Goal: Task Accomplishment & Management: Complete application form

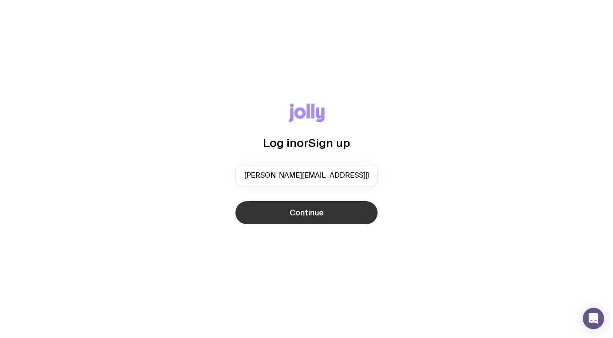
click at [280, 218] on button "Continue" at bounding box center [306, 212] width 142 height 23
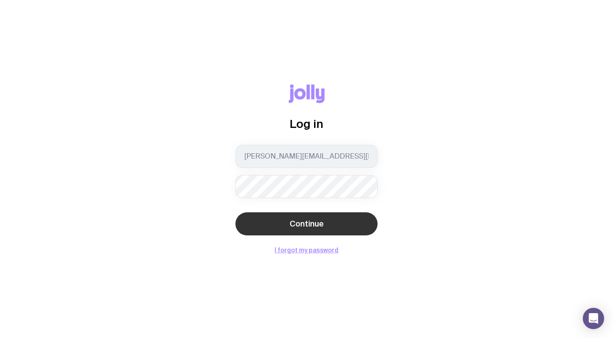
click at [292, 220] on span "Continue" at bounding box center [306, 223] width 34 height 11
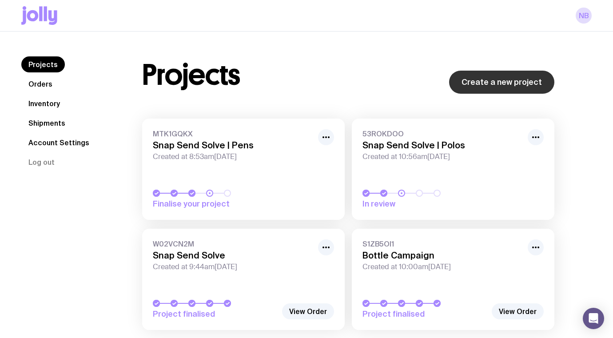
click at [467, 82] on link "Create a new project" at bounding box center [501, 82] width 105 height 23
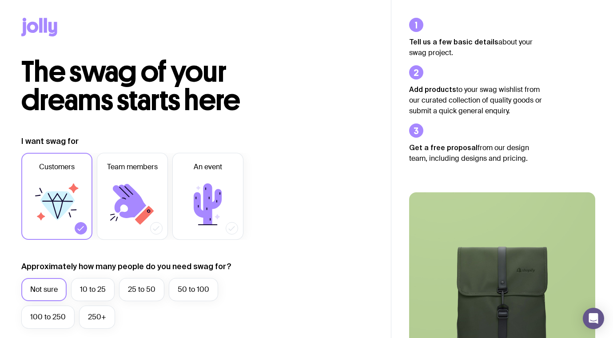
click at [45, 26] on icon at bounding box center [45, 25] width 3 height 15
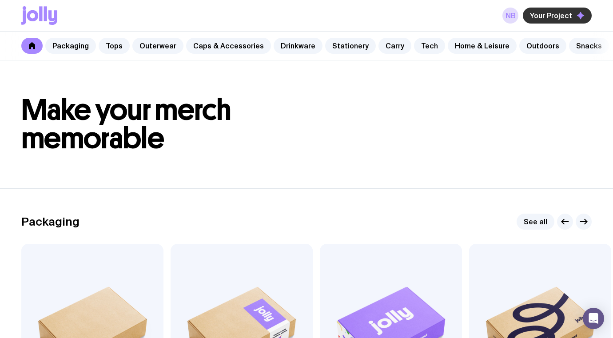
click at [545, 15] on span "Your Project" at bounding box center [551, 15] width 42 height 9
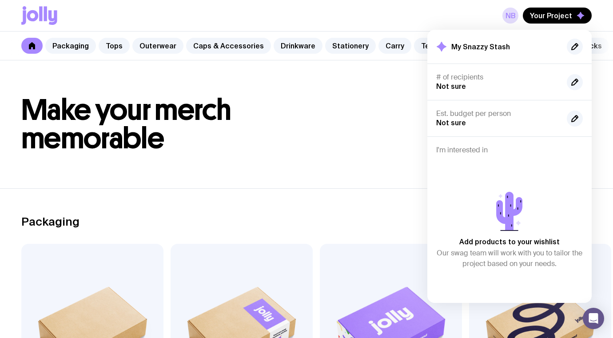
click at [304, 108] on h1 "Make your merch memorable" at bounding box center [306, 124] width 570 height 57
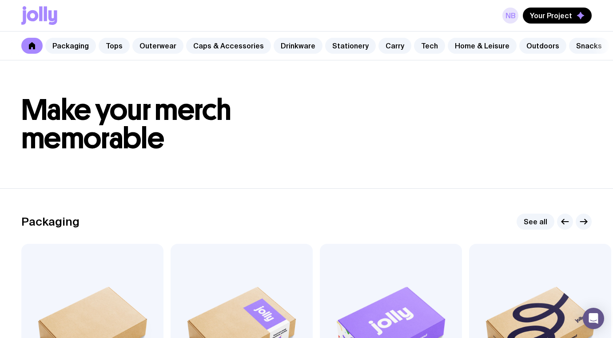
click at [509, 13] on link "NB" at bounding box center [510, 16] width 16 height 16
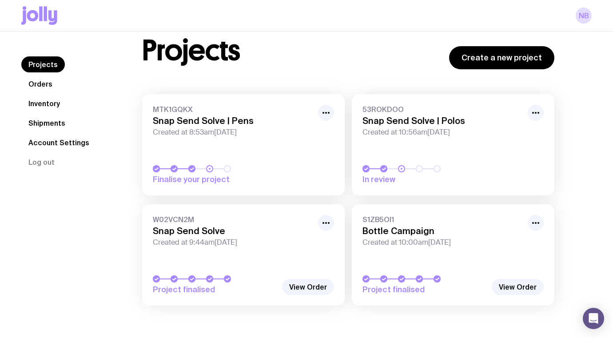
scroll to position [25, 0]
click at [402, 240] on span "Created at 10:00am[DATE]" at bounding box center [442, 241] width 160 height 9
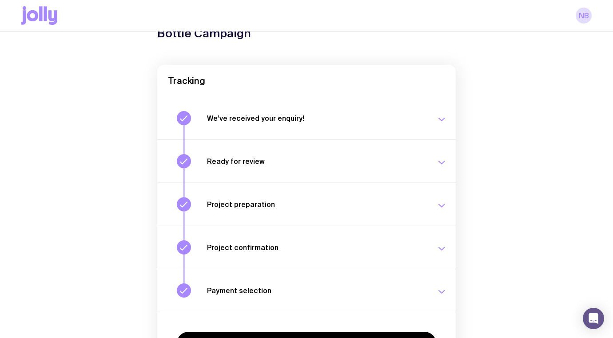
scroll to position [124, 0]
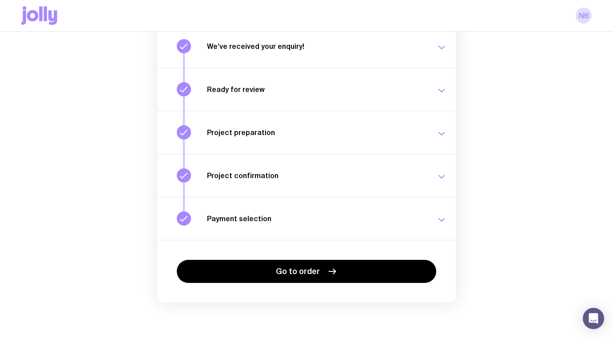
click at [309, 255] on div "Go to order" at bounding box center [306, 271] width 298 height 63
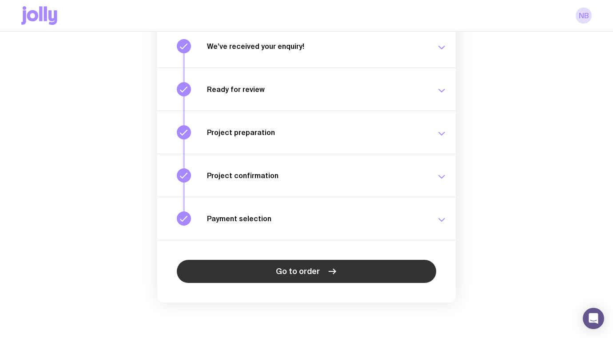
click at [309, 264] on link "Go to order" at bounding box center [306, 271] width 259 height 23
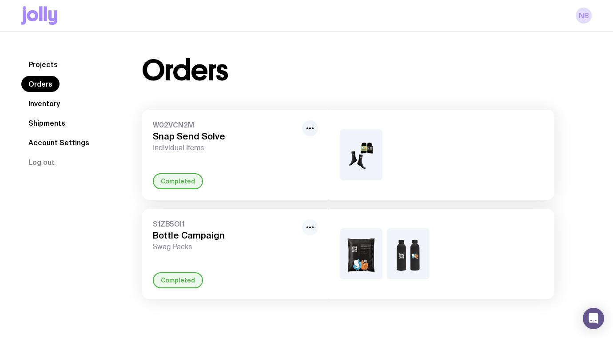
click at [306, 222] on icon "button" at bounding box center [310, 227] width 11 height 11
click at [230, 241] on div "S1ZB5OI1 Bottle Campaign Swag Packs" at bounding box center [226, 235] width 146 height 32
click at [183, 237] on h3 "Bottle Campaign" at bounding box center [226, 235] width 146 height 11
click at [54, 98] on link "Inventory" at bounding box center [44, 103] width 46 height 16
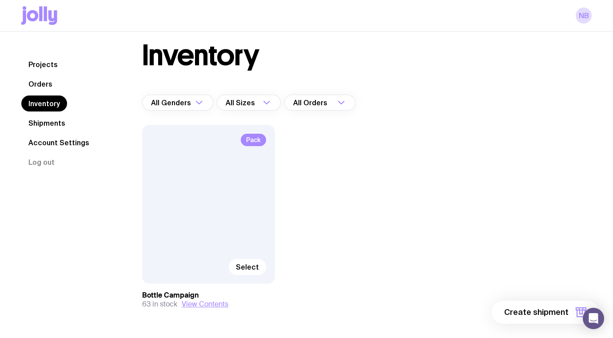
scroll to position [42, 0]
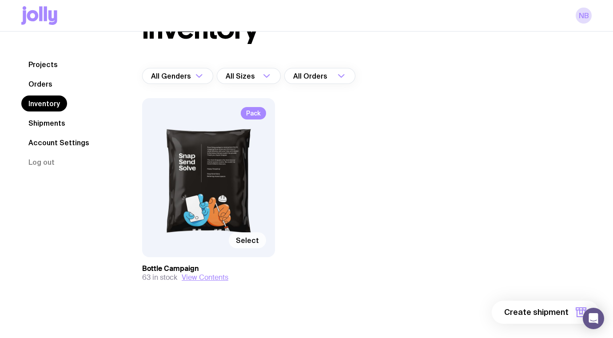
click at [249, 238] on span "Select" at bounding box center [247, 240] width 23 height 9
click at [0, 0] on input "Select" at bounding box center [0, 0] width 0 height 0
click at [556, 311] on span "1 item" at bounding box center [557, 312] width 22 height 11
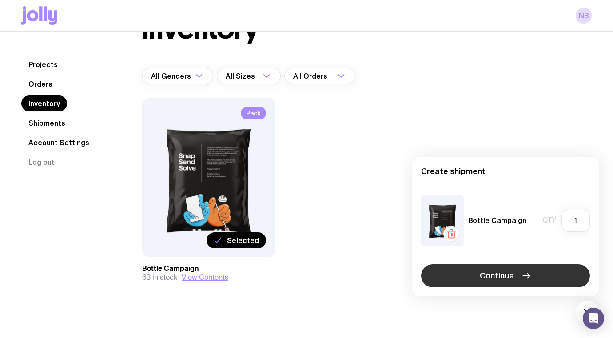
click at [501, 273] on span "Continue" at bounding box center [496, 275] width 34 height 11
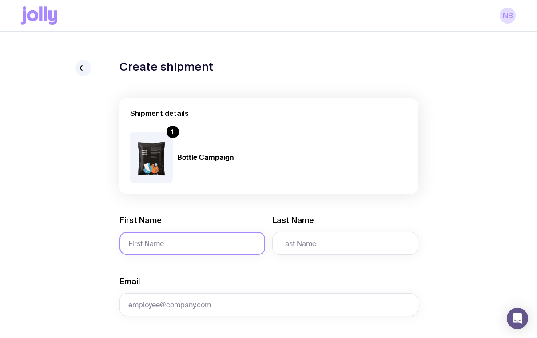
click at [170, 234] on input "First Name" at bounding box center [192, 243] width 146 height 23
type input "[PERSON_NAME]"
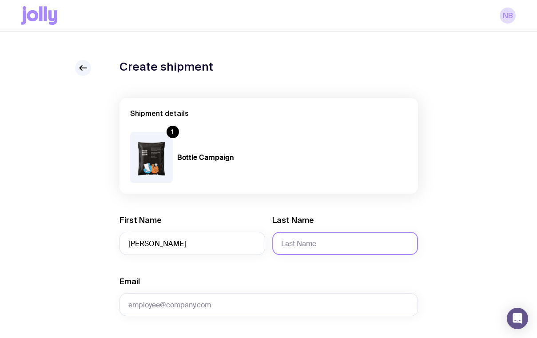
click at [316, 245] on input "Last Name" at bounding box center [345, 243] width 146 height 23
type input "[PERSON_NAME]"
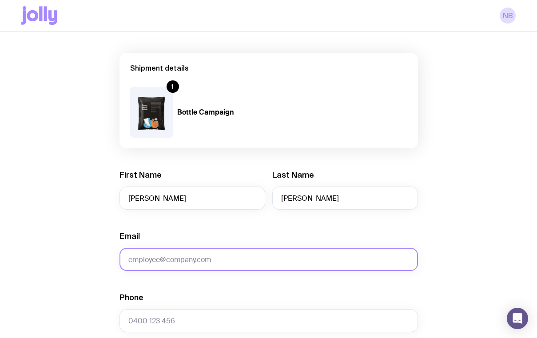
click at [194, 263] on input "Email" at bounding box center [268, 259] width 298 height 23
paste input "[EMAIL_ADDRESS][DOMAIN_NAME]"
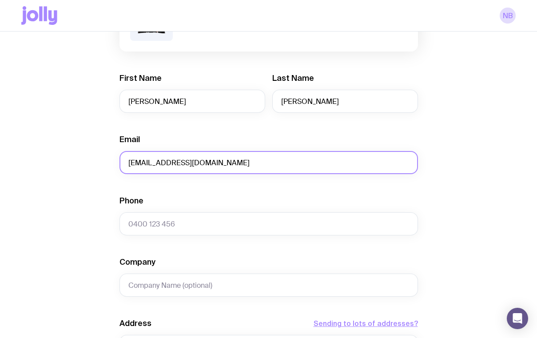
scroll to position [152, 0]
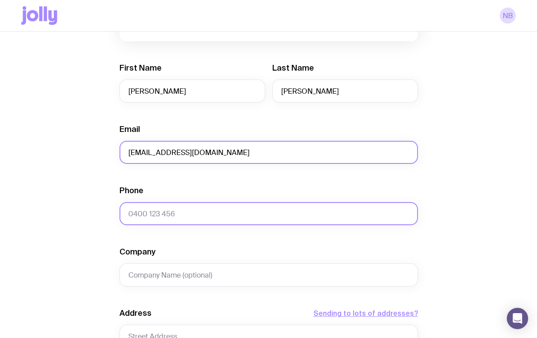
type input "[EMAIL_ADDRESS][DOMAIN_NAME]"
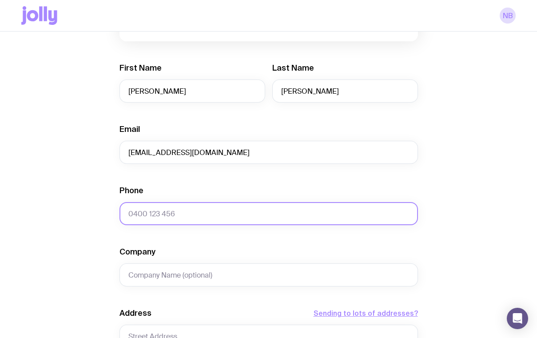
click at [198, 214] on input "Phone" at bounding box center [268, 213] width 298 height 23
type input "0478191645"
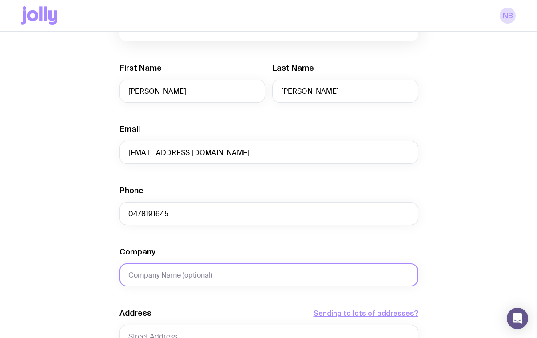
type input "Snap Send Solve"
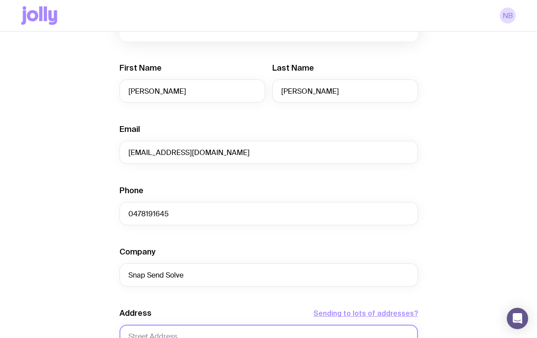
type input "15 [PERSON_NAME] Pde"
type input "Level 3"
type input "Cremorne"
type input "3121"
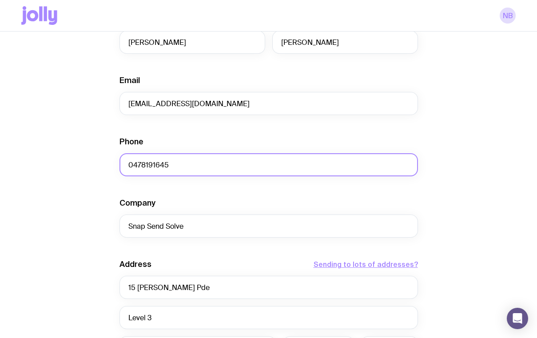
scroll to position [205, 0]
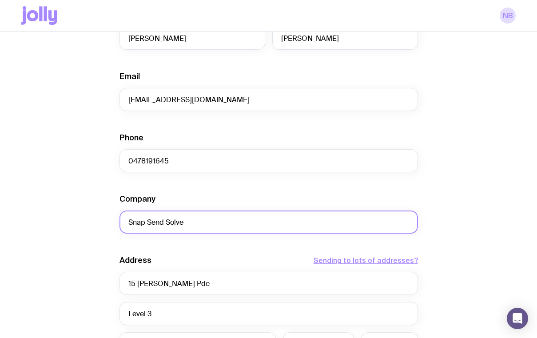
drag, startPoint x: 193, startPoint y: 221, endPoint x: 93, endPoint y: 218, distance: 100.4
click at [97, 221] on div "Create shipment Shipment details 1 Bottle Campaign First Name [PERSON_NAME] Las…" at bounding box center [268, 192] width 494 height 675
paste input "Get Around [GEOGRAPHIC_DATA]"
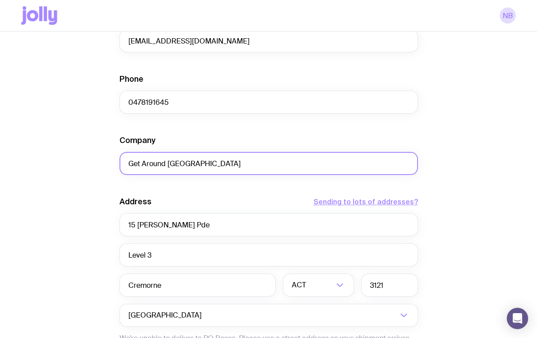
scroll to position [277, 0]
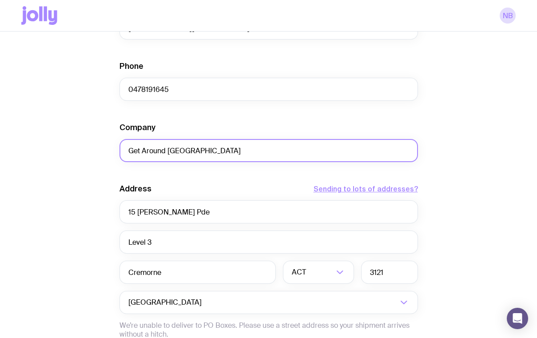
type input "Get Around [GEOGRAPHIC_DATA]"
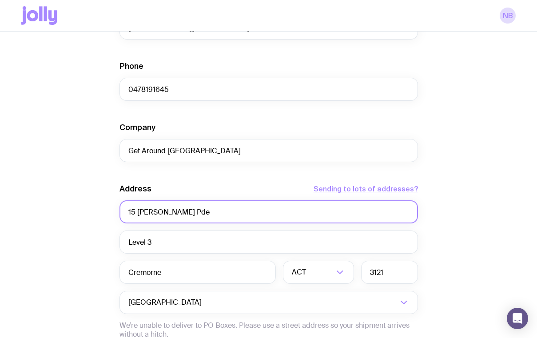
drag, startPoint x: 177, startPoint y: 211, endPoint x: 110, endPoint y: 206, distance: 66.8
click at [110, 206] on div "Create shipment Shipment details 1 Bottle Campaign First Name [PERSON_NAME] Las…" at bounding box center [268, 120] width 494 height 675
paste input "6 [PERSON_NAME] Driv"
click at [129, 214] on input "[STREET_ADDRESS][PERSON_NAME]" at bounding box center [268, 211] width 298 height 23
type input "[STREET_ADDRESS][PERSON_NAME]"
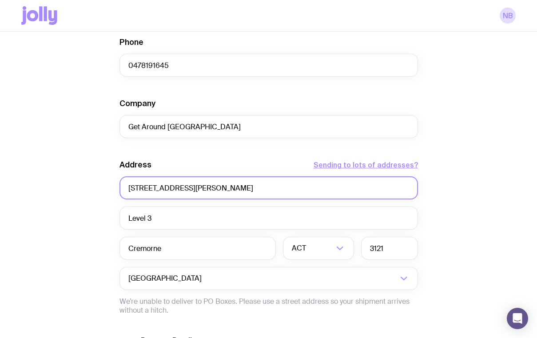
scroll to position [309, 0]
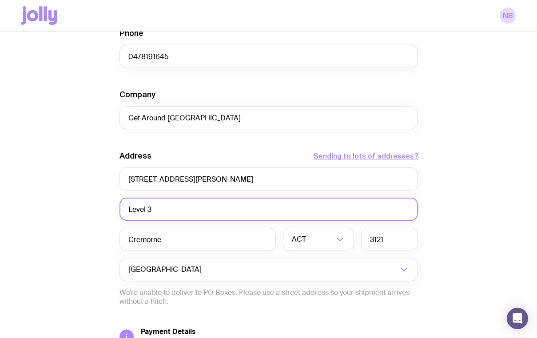
drag, startPoint x: 162, startPoint y: 207, endPoint x: 86, endPoint y: 207, distance: 76.3
click at [86, 207] on div "Create shipment Shipment details 1 Bottle Campaign First Name [PERSON_NAME] Las…" at bounding box center [268, 88] width 494 height 675
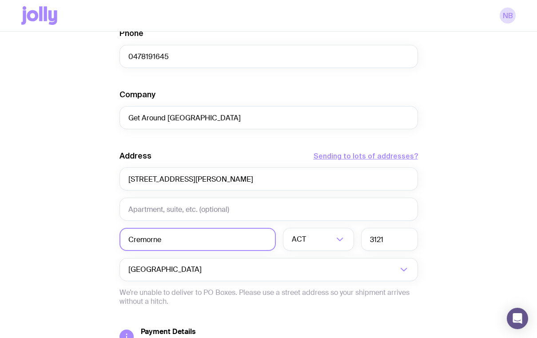
drag, startPoint x: 165, startPoint y: 239, endPoint x: 75, endPoint y: 239, distance: 90.6
click at [75, 239] on div "Create shipment Shipment details 1 Bottle Campaign First Name [PERSON_NAME] Las…" at bounding box center [268, 88] width 494 height 675
paste input "Caboolture Qld 4510"
drag, startPoint x: 200, startPoint y: 240, endPoint x: 181, endPoint y: 240, distance: 19.1
click at [181, 240] on input "Caboolture Qld 4510" at bounding box center [197, 239] width 156 height 23
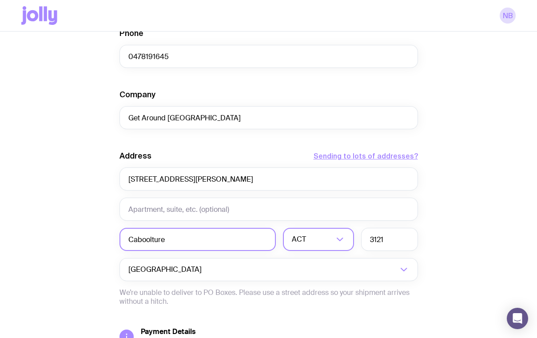
type input "Caboolture"
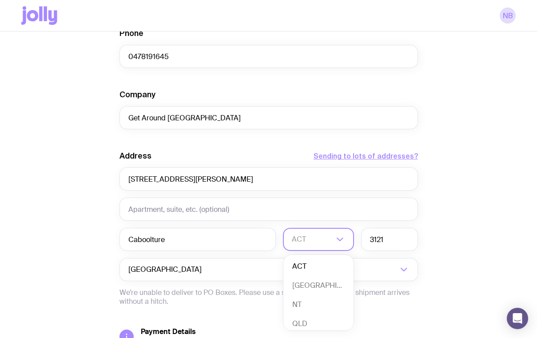
click at [301, 248] on div "ACT" at bounding box center [308, 239] width 51 height 23
click at [306, 323] on li "QLD" at bounding box center [318, 321] width 70 height 19
drag, startPoint x: 394, startPoint y: 239, endPoint x: 368, endPoint y: 239, distance: 25.3
click at [371, 239] on input "3121" at bounding box center [389, 239] width 57 height 23
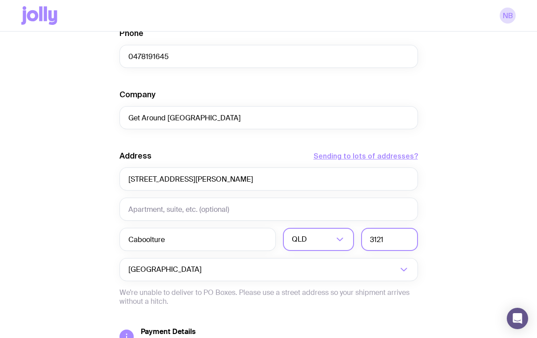
paste input "4510"
type input "4510"
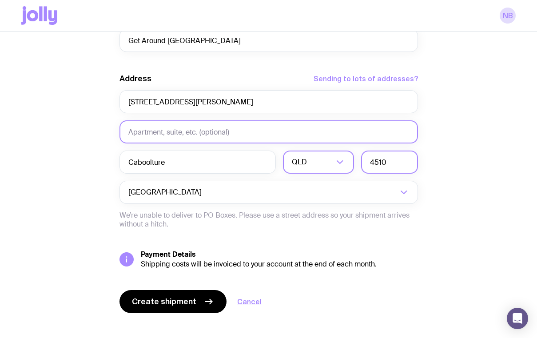
scroll to position [397, 0]
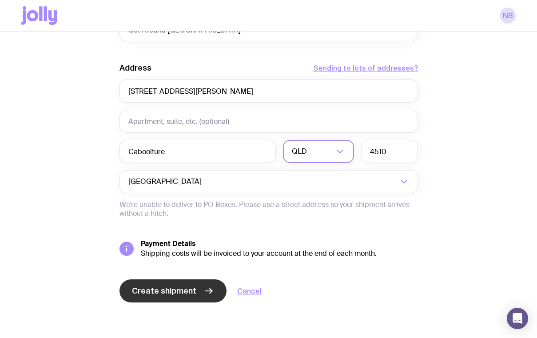
click at [161, 286] on span "Create shipment" at bounding box center [164, 290] width 64 height 11
